Goal: Information Seeking & Learning: Learn about a topic

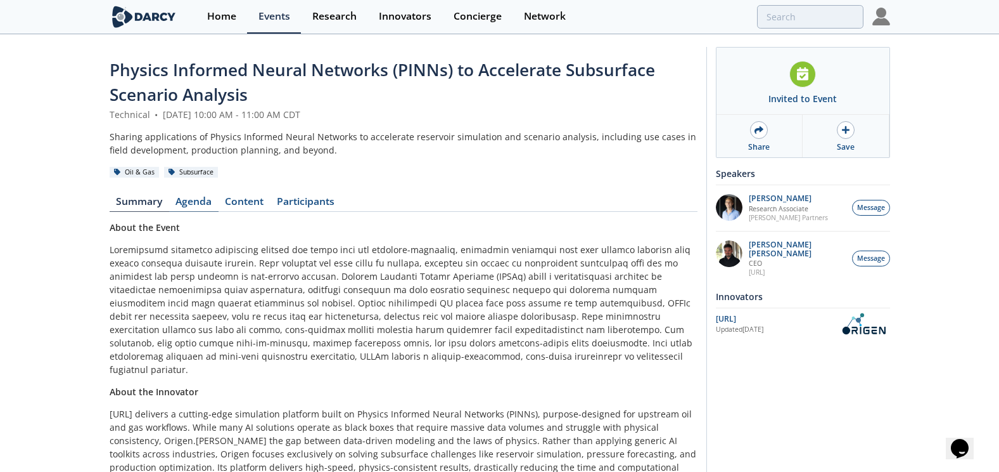
click at [191, 203] on link "Agenda" at bounding box center [193, 203] width 49 height 15
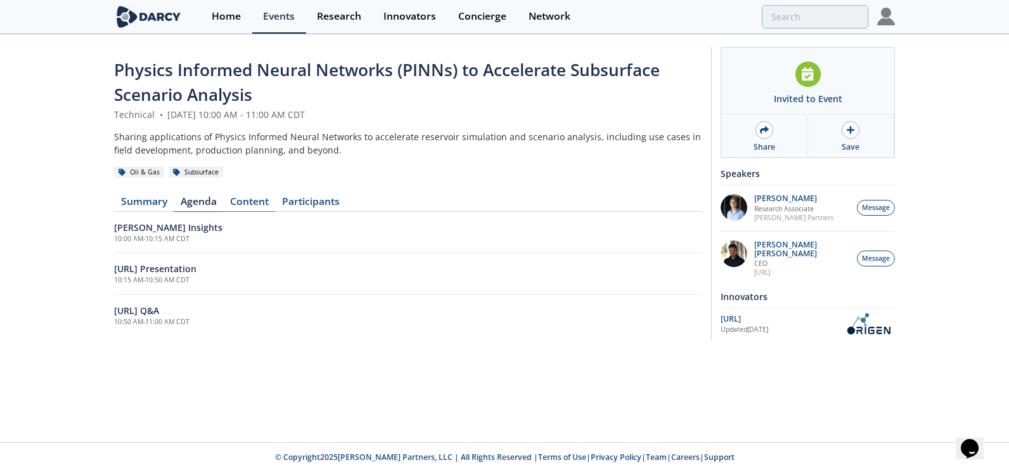
click at [246, 202] on link "Content" at bounding box center [249, 203] width 52 height 15
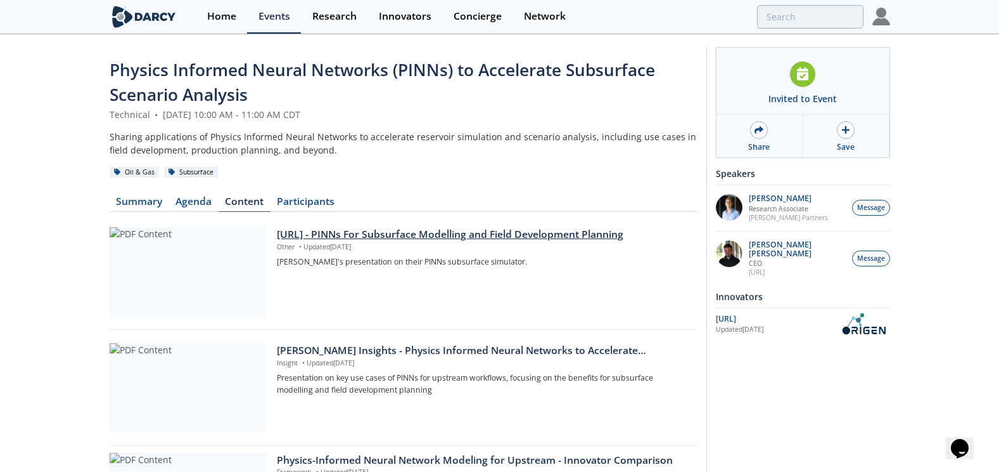
click at [403, 230] on div "[URL] - PINNs For Subsurface Modelling and Field Development Planning" at bounding box center [482, 234] width 411 height 15
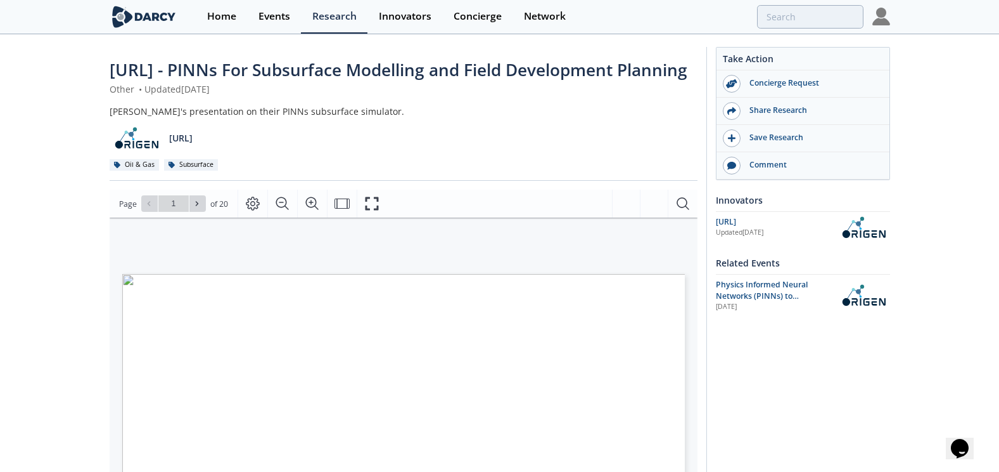
click at [515, 171] on div "[PERSON_NAME]'s presentation on their PINNs subsurface simulator. [URL] Oil & G…" at bounding box center [404, 138] width 588 height 67
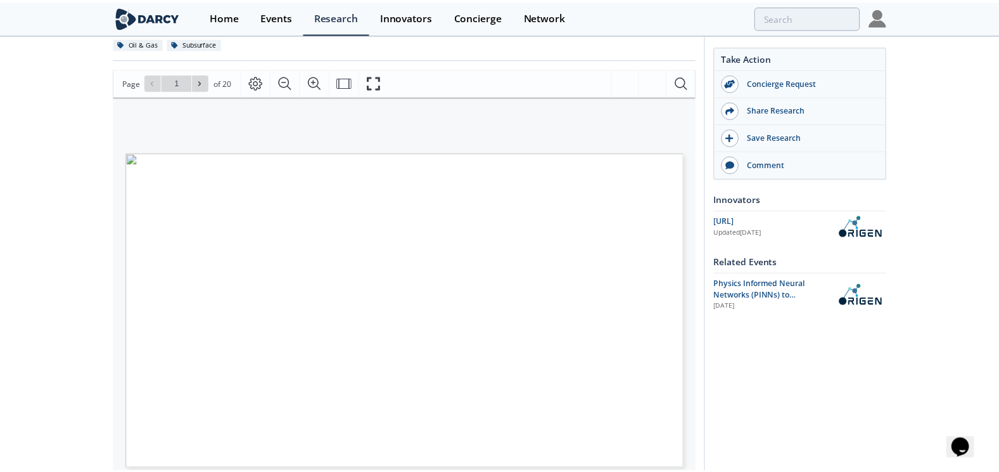
scroll to position [127, 0]
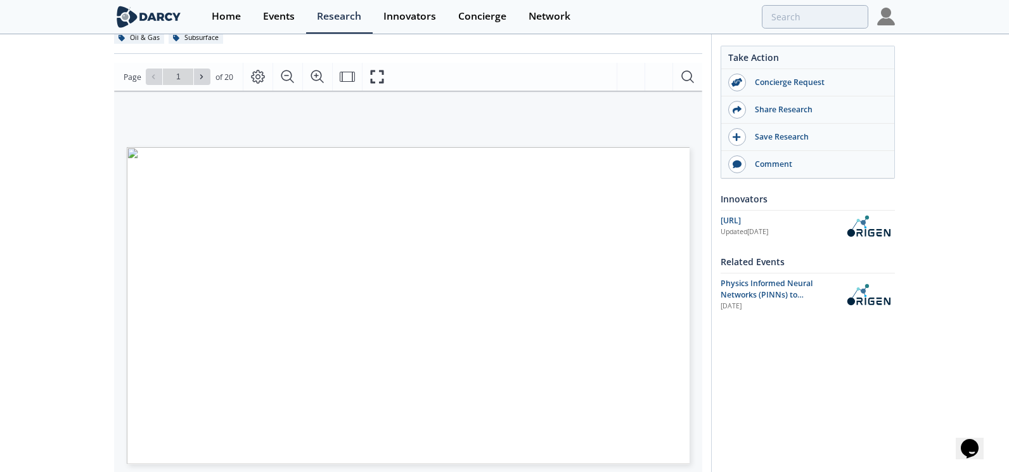
type input "2"
type input "3"
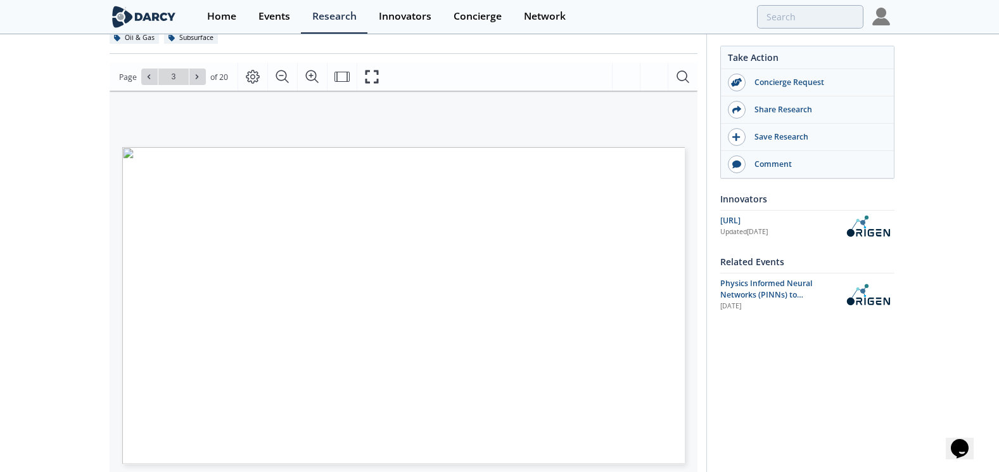
click at [23, 248] on div "[URL] - PINNs For Subsurface Modelling and Field Development Planning Other • U…" at bounding box center [499, 356] width 999 height 894
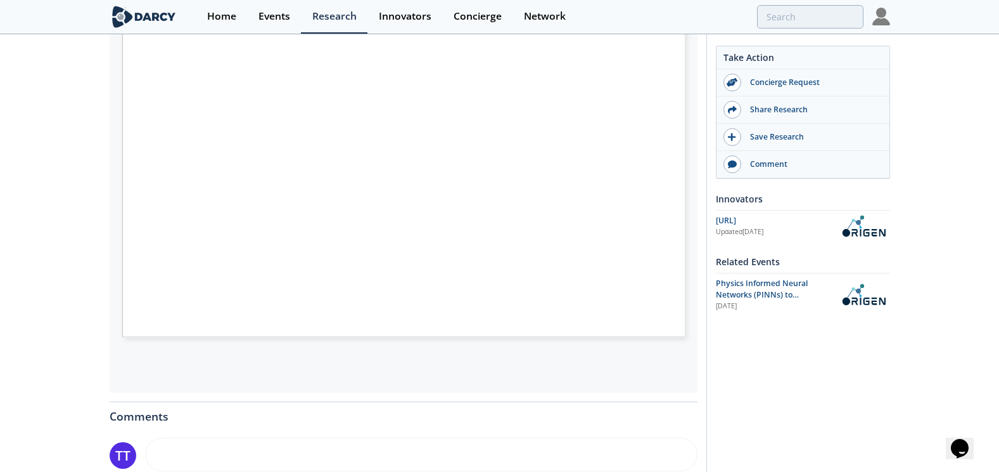
scroll to position [190, 0]
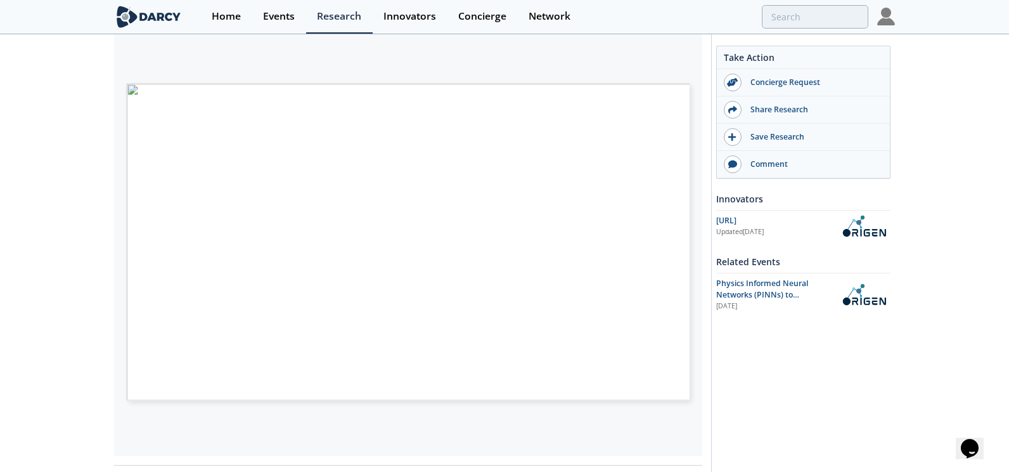
type input "4"
type input "5"
type input "6"
type input "7"
type input "8"
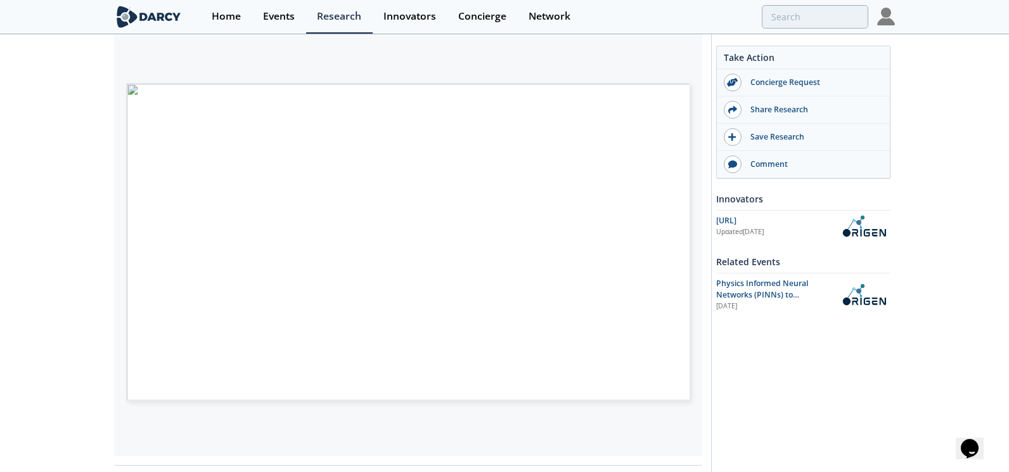
type input "9"
type input "10"
type input "11"
type input "12"
type input "13"
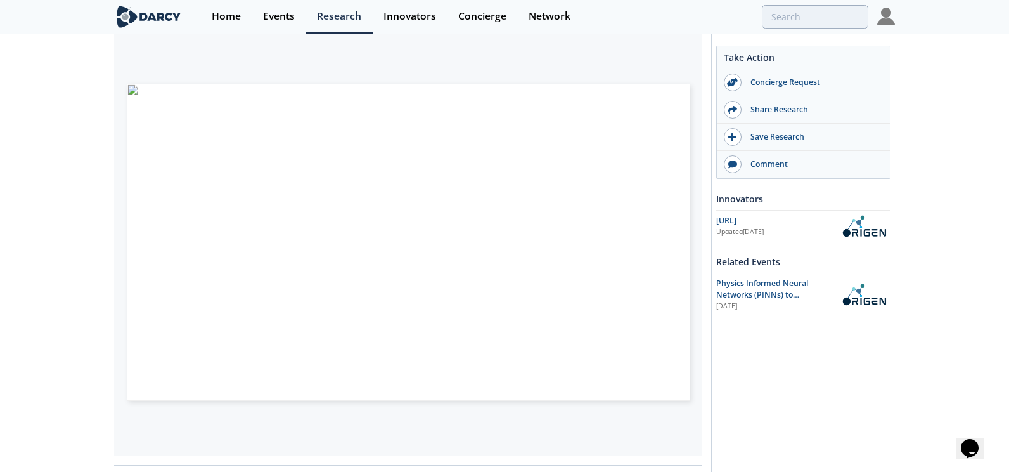
type input "14"
type input "15"
type input "20"
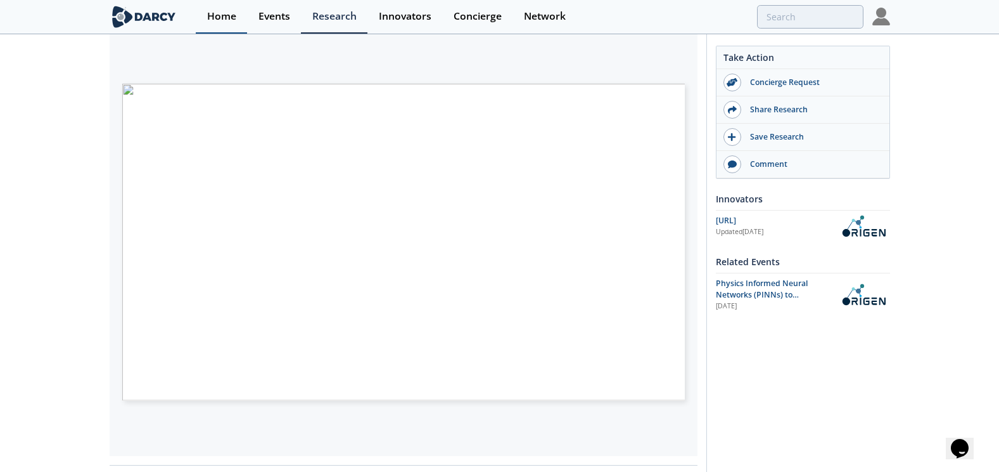
click at [234, 15] on div "Home" at bounding box center [221, 16] width 29 height 10
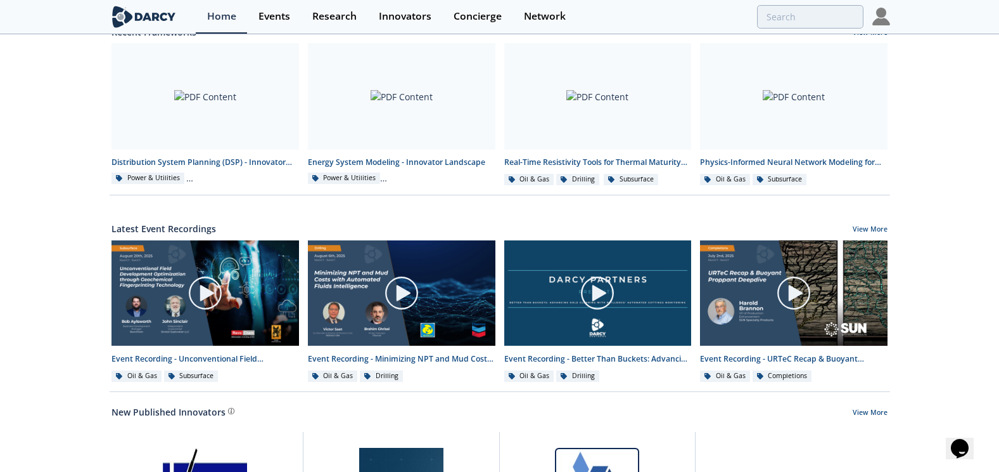
scroll to position [501, 0]
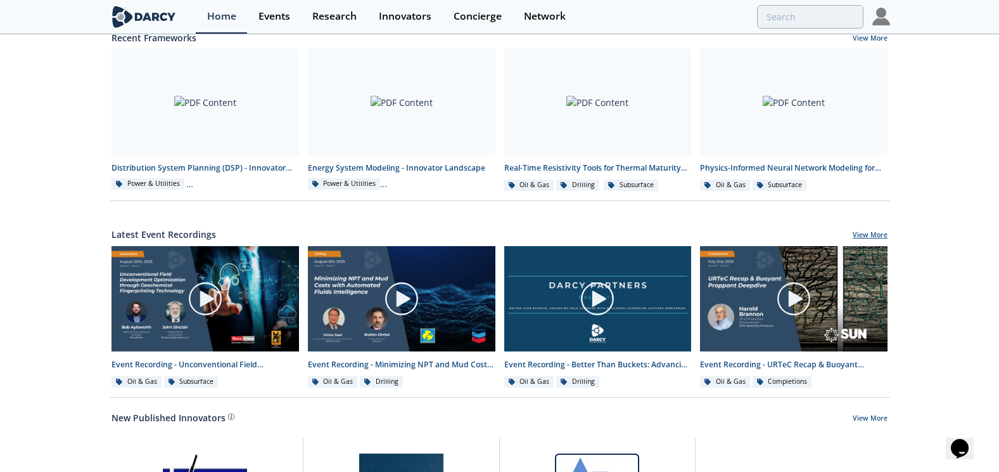
click at [869, 241] on link "View More" at bounding box center [870, 235] width 35 height 11
